Goal: Task Accomplishment & Management: Complete application form

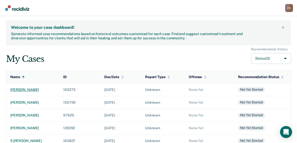
click at [29, 90] on div "[PERSON_NAME]" at bounding box center [32, 90] width 45 height 4
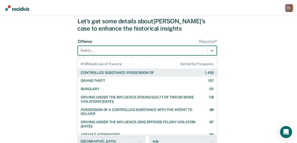
click at [98, 55] on div "612 results available. Use Up and Down to choose options, press Enter to select…" at bounding box center [147, 51] width 139 height 10
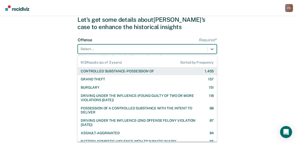
click at [103, 48] on div at bounding box center [142, 48] width 124 height 5
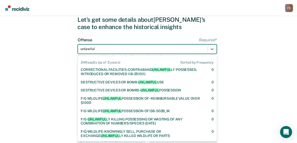
scroll to position [90, 0]
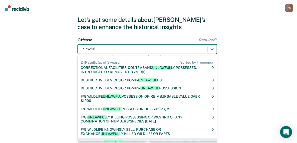
type input "unlawful"
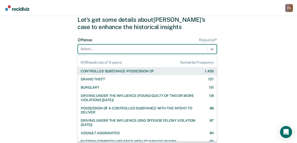
click at [132, 47] on div at bounding box center [142, 48] width 124 height 5
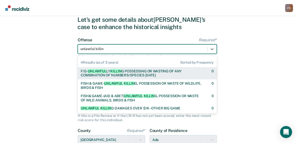
type input "[MEDICAL_DATA]"
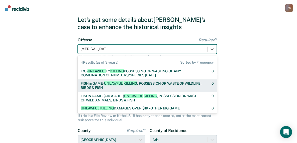
click at [152, 85] on div "FISH & GAME- [MEDICAL_DATA] , POSSESSION OR WASTE OF WILDLIFE, BIRDS & FISH" at bounding box center [142, 85] width 122 height 9
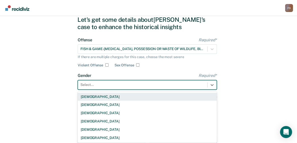
click at [149, 83] on div at bounding box center [142, 84] width 124 height 5
click at [141, 97] on div "[DEMOGRAPHIC_DATA]" at bounding box center [147, 97] width 139 height 8
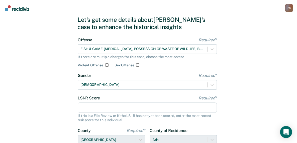
click at [136, 108] on input "LSI-R Score Required*" at bounding box center [147, 107] width 139 height 11
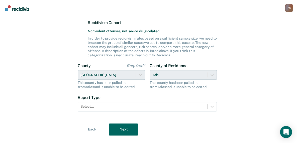
scroll to position [136, 0]
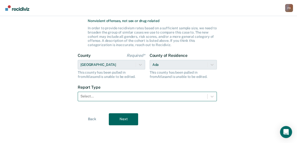
type input "11"
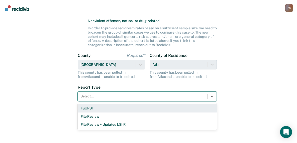
click at [181, 94] on div at bounding box center [142, 96] width 124 height 5
click at [167, 109] on div "Full PSI" at bounding box center [147, 108] width 139 height 8
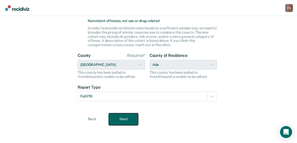
click at [123, 121] on button "Next" at bounding box center [123, 119] width 29 height 12
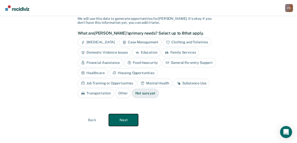
scroll to position [0, 0]
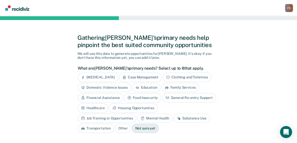
click at [153, 84] on div "Education" at bounding box center [146, 87] width 29 height 9
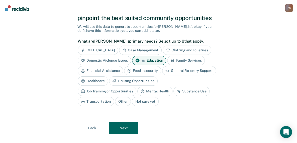
scroll to position [35, 0]
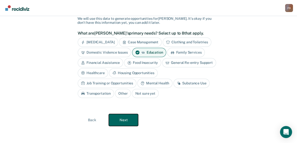
click at [124, 124] on button "Next" at bounding box center [123, 120] width 29 height 12
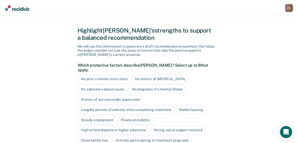
scroll to position [0, 0]
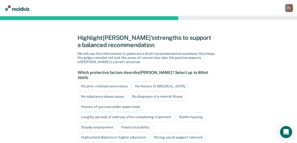
click at [177, 82] on div "No history of [MEDICAL_DATA]" at bounding box center [160, 86] width 57 height 9
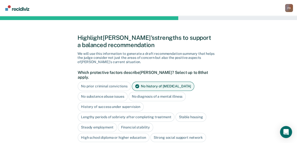
click at [164, 92] on div "No diagnosis of a mental illness" at bounding box center [157, 96] width 57 height 9
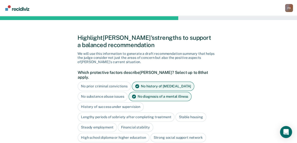
click at [114, 92] on div "No substance abuse issues" at bounding box center [103, 96] width 50 height 9
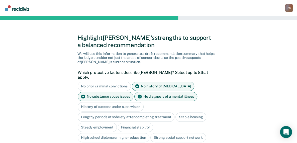
click at [105, 123] on div "Steady employment" at bounding box center [97, 127] width 39 height 9
click at [141, 123] on div "Financial stability" at bounding box center [141, 127] width 35 height 9
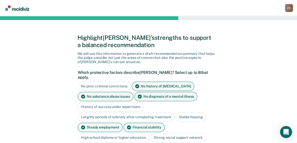
click at [194, 113] on div "Stable housing" at bounding box center [190, 117] width 31 height 9
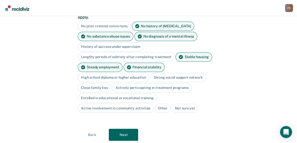
scroll to position [70, 0]
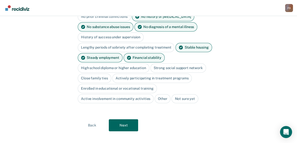
click at [97, 74] on div "Close family ties" at bounding box center [95, 78] width 34 height 9
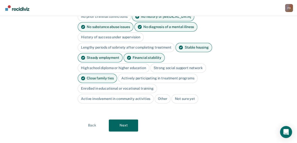
click at [112, 94] on div "Active involvement in community activities" at bounding box center [116, 98] width 76 height 9
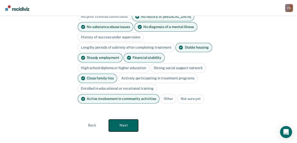
click at [127, 120] on button "Next" at bounding box center [123, 126] width 29 height 12
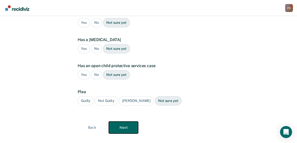
scroll to position [0, 0]
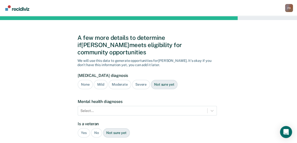
click at [85, 80] on div "None" at bounding box center [85, 84] width 15 height 9
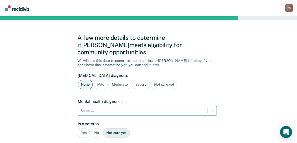
scroll to position [44, 0]
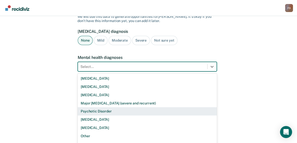
click at [109, 71] on div "9 results available. Use Up and Down to choose options, press Enter to select t…" at bounding box center [147, 67] width 139 height 10
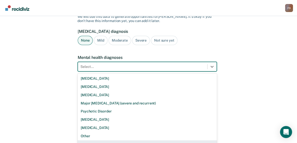
click at [88, 140] on div "None" at bounding box center [147, 144] width 139 height 8
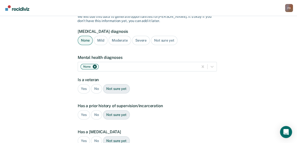
click at [97, 84] on div "No" at bounding box center [96, 88] width 11 height 9
click at [84, 110] on div "Yes" at bounding box center [84, 114] width 12 height 9
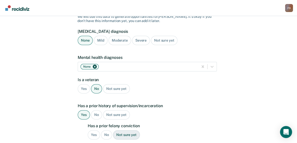
click at [107, 130] on div "No" at bounding box center [106, 134] width 11 height 9
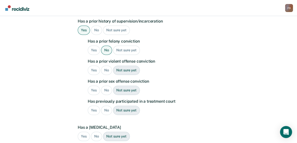
scroll to position [130, 0]
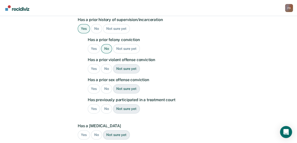
click at [107, 64] on div "No" at bounding box center [106, 68] width 11 height 9
click at [106, 84] on div "No" at bounding box center [106, 88] width 11 height 9
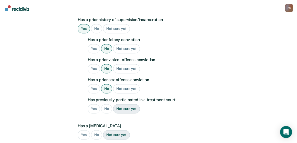
click at [107, 104] on div "No" at bounding box center [106, 108] width 11 height 9
click at [97, 130] on div "No" at bounding box center [96, 134] width 11 height 9
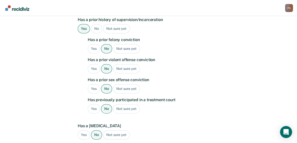
scroll to position [216, 0]
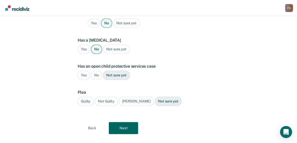
click at [95, 71] on div "No" at bounding box center [96, 75] width 11 height 9
click at [86, 97] on div "Guilty" at bounding box center [86, 101] width 16 height 9
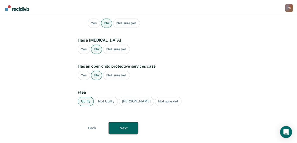
click at [124, 122] on button "Next" at bounding box center [123, 128] width 29 height 12
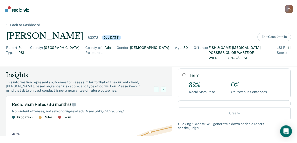
scroll to position [0, 0]
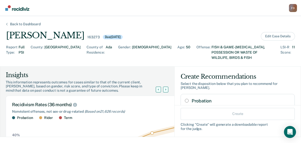
click at [185, 99] on input "Probation" at bounding box center [187, 101] width 4 height 4
radio input "true"
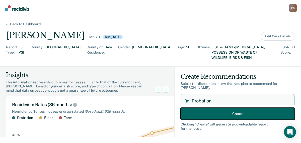
click at [223, 116] on button "Create" at bounding box center [237, 114] width 114 height 12
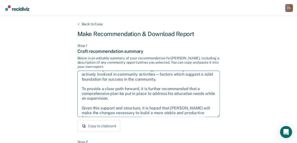
scroll to position [27, 0]
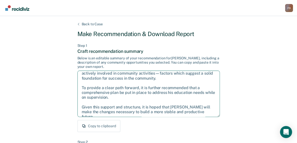
drag, startPoint x: 81, startPoint y: 75, endPoint x: 217, endPoint y: 115, distance: 140.9
click at [217, 115] on textarea "After careful consideration of the details of this case, it is recommended that…" at bounding box center [148, 94] width 142 height 46
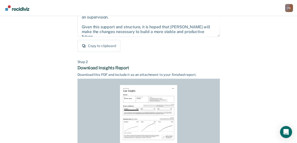
scroll to position [142, 0]
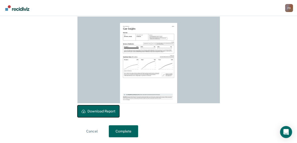
click at [94, 109] on button "Download Report" at bounding box center [98, 111] width 42 height 12
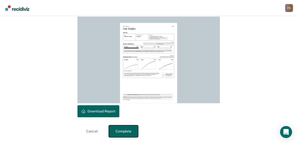
click at [123, 134] on button "Complete" at bounding box center [123, 131] width 29 height 12
